Goal: Register for event/course

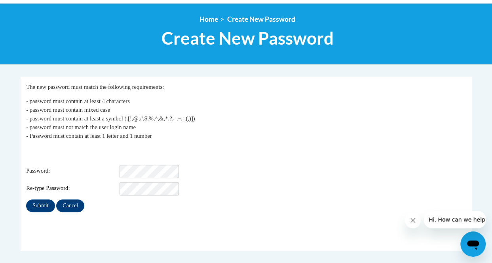
scroll to position [88, 0]
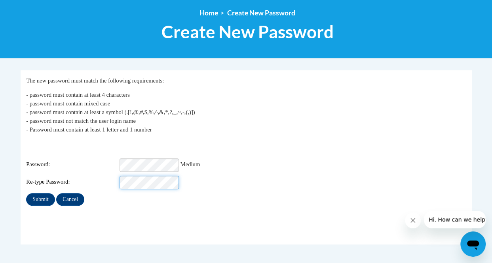
click at [26, 193] on input "Submit" at bounding box center [40, 199] width 28 height 13
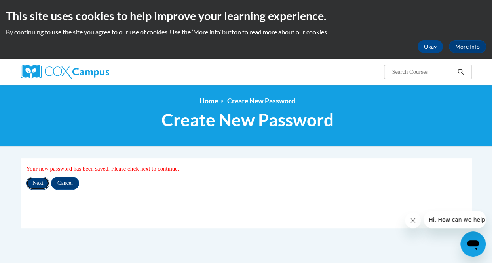
click at [40, 182] on input "Next" at bounding box center [37, 183] width 23 height 13
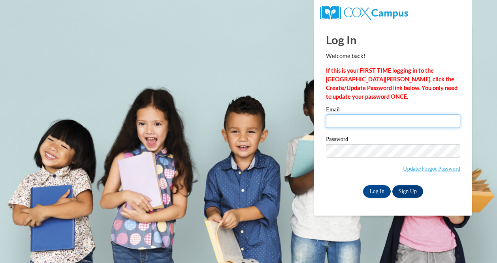
click at [375, 123] on input "Email" at bounding box center [393, 121] width 134 height 13
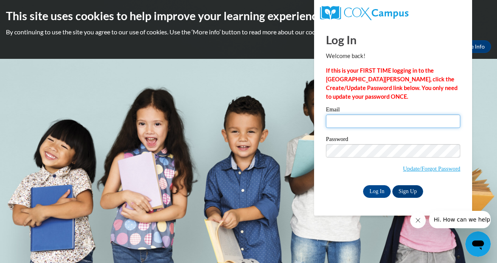
type input "[EMAIL_ADDRESS][DOMAIN_NAME]"
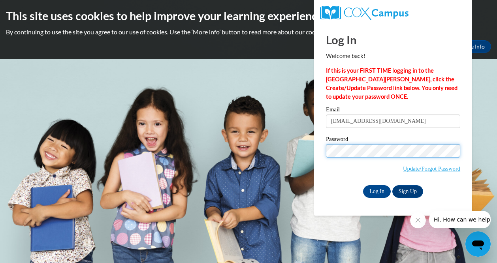
click at [363, 185] on input "Log In" at bounding box center [377, 191] width 28 height 13
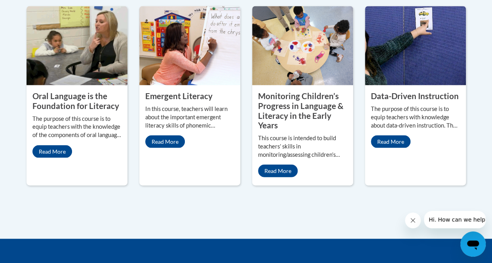
scroll to position [753, 0]
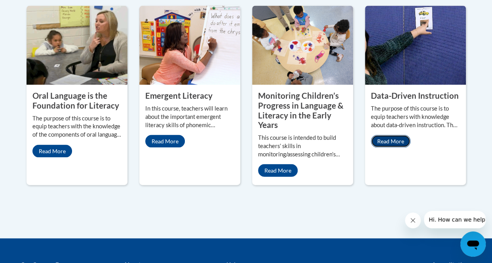
click at [386, 135] on link "Read More" at bounding box center [391, 141] width 40 height 13
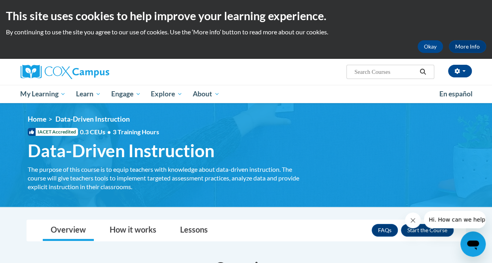
click at [413, 227] on button "Close message from company" at bounding box center [413, 221] width 16 height 16
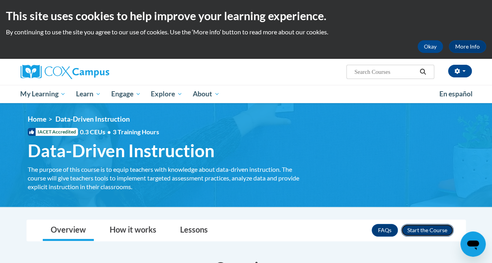
click at [422, 229] on button "Enroll" at bounding box center [427, 230] width 53 height 13
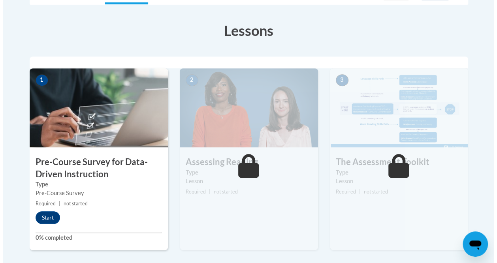
scroll to position [214, 0]
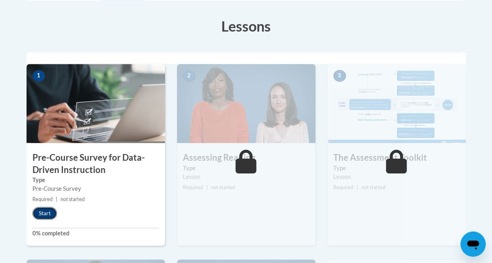
click at [50, 215] on button "Start" at bounding box center [44, 213] width 25 height 13
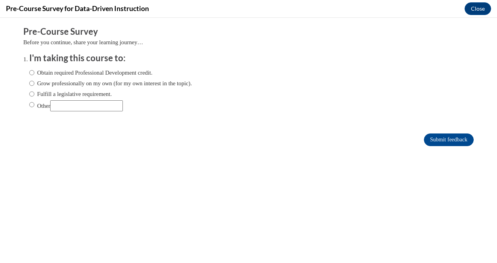
scroll to position [0, 0]
click at [29, 75] on input "Obtain required Professional Development credit." at bounding box center [31, 72] width 5 height 9
radio input "true"
click at [429, 139] on input "Submit feedback" at bounding box center [449, 140] width 50 height 13
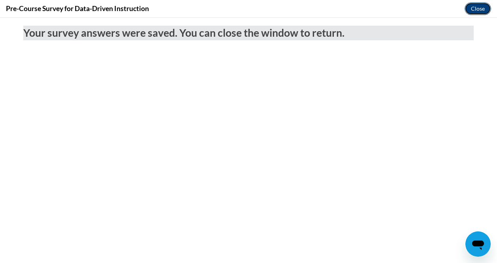
click at [484, 8] on button "Close" at bounding box center [478, 8] width 26 height 13
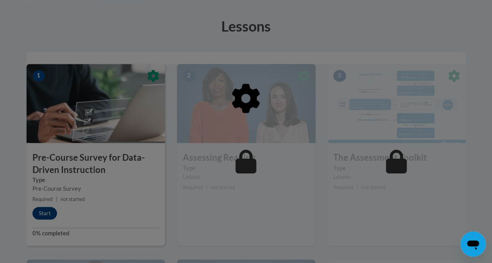
click at [108, 209] on div at bounding box center [245, 139] width 439 height 150
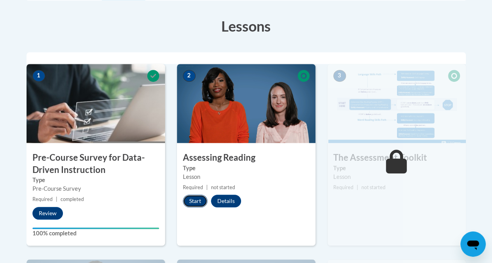
click at [194, 199] on button "Start" at bounding box center [195, 201] width 25 height 13
